Goal: Entertainment & Leisure: Consume media (video, audio)

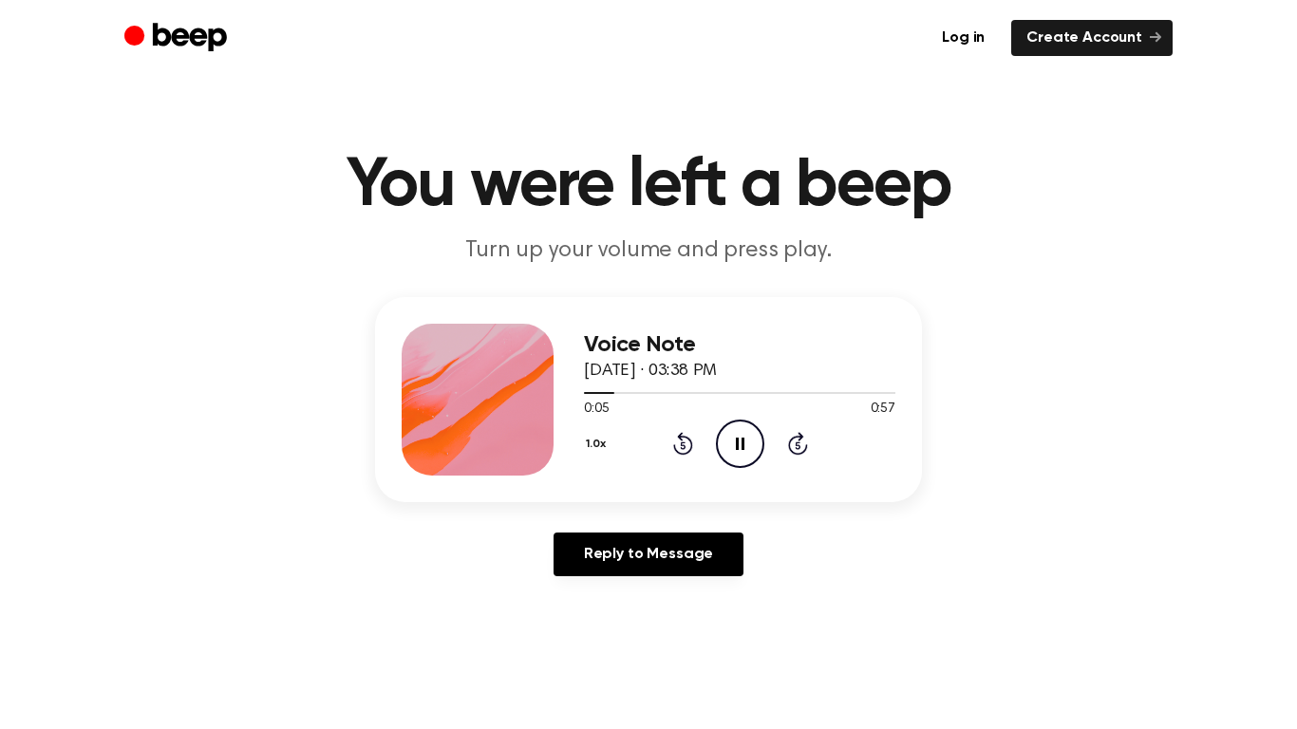
click at [742, 439] on icon at bounding box center [740, 444] width 9 height 12
click at [733, 428] on icon "Play Audio" at bounding box center [740, 444] width 48 height 48
click at [737, 440] on icon at bounding box center [740, 444] width 9 height 12
click at [737, 440] on icon at bounding box center [741, 444] width 10 height 12
click at [737, 440] on icon at bounding box center [740, 444] width 9 height 12
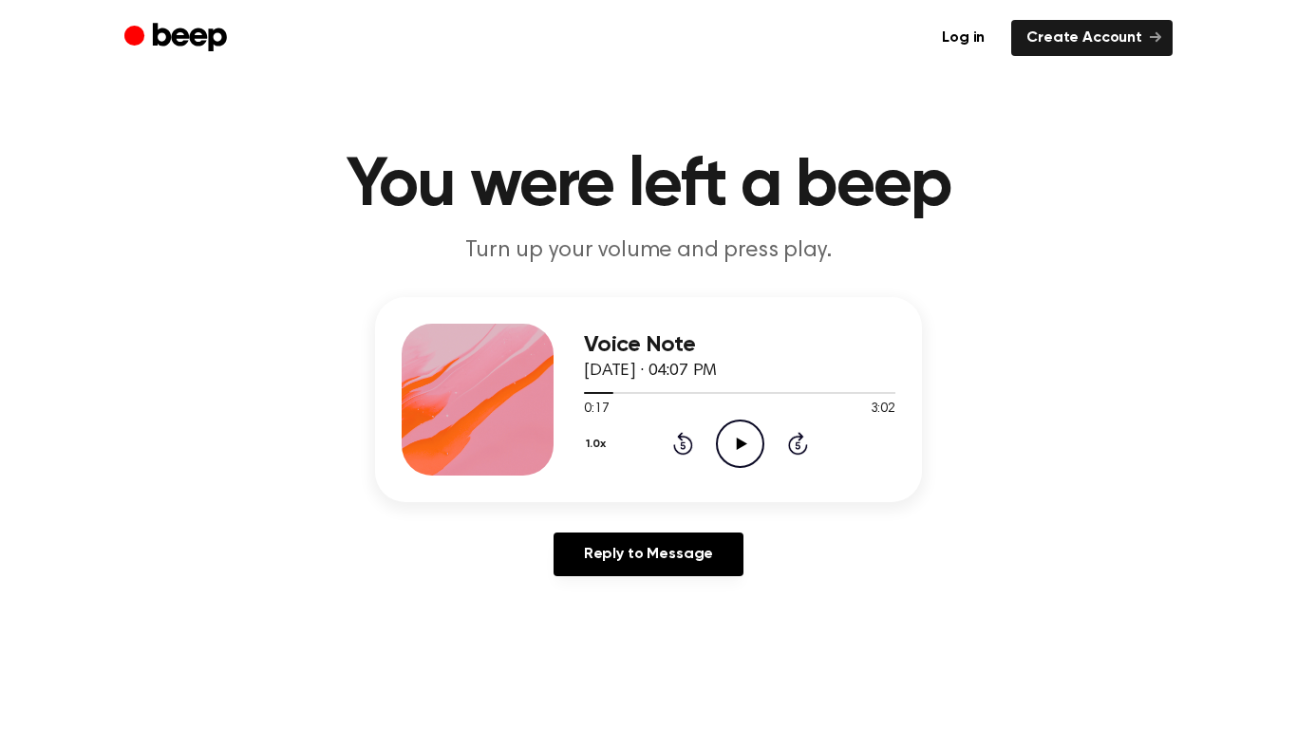
click at [737, 440] on icon at bounding box center [741, 444] width 10 height 12
click at [737, 440] on icon at bounding box center [740, 444] width 9 height 12
click at [737, 440] on icon at bounding box center [741, 444] width 10 height 12
click at [746, 445] on icon "Play Audio" at bounding box center [740, 444] width 48 height 48
click at [740, 435] on icon "Play Audio" at bounding box center [740, 444] width 48 height 48
